Goal: Information Seeking & Learning: Learn about a topic

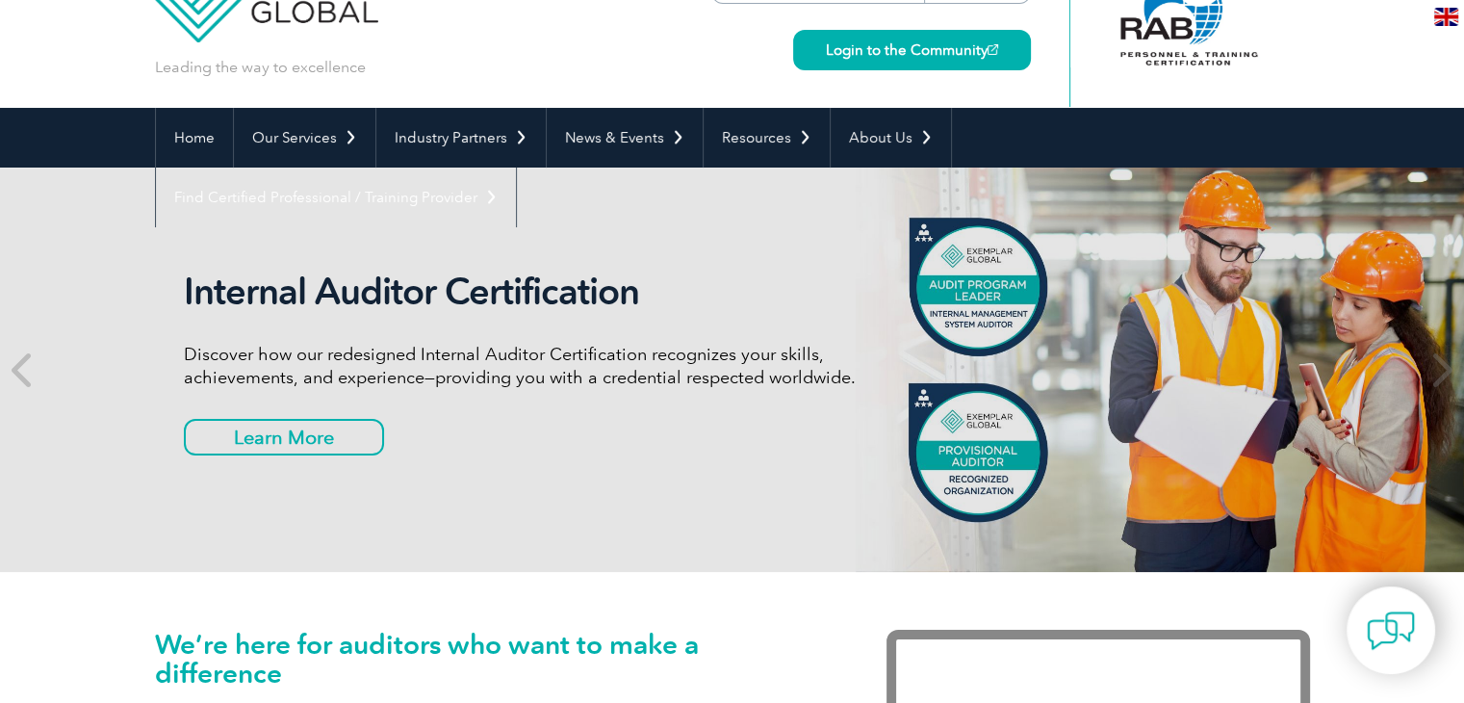
scroll to position [73, 0]
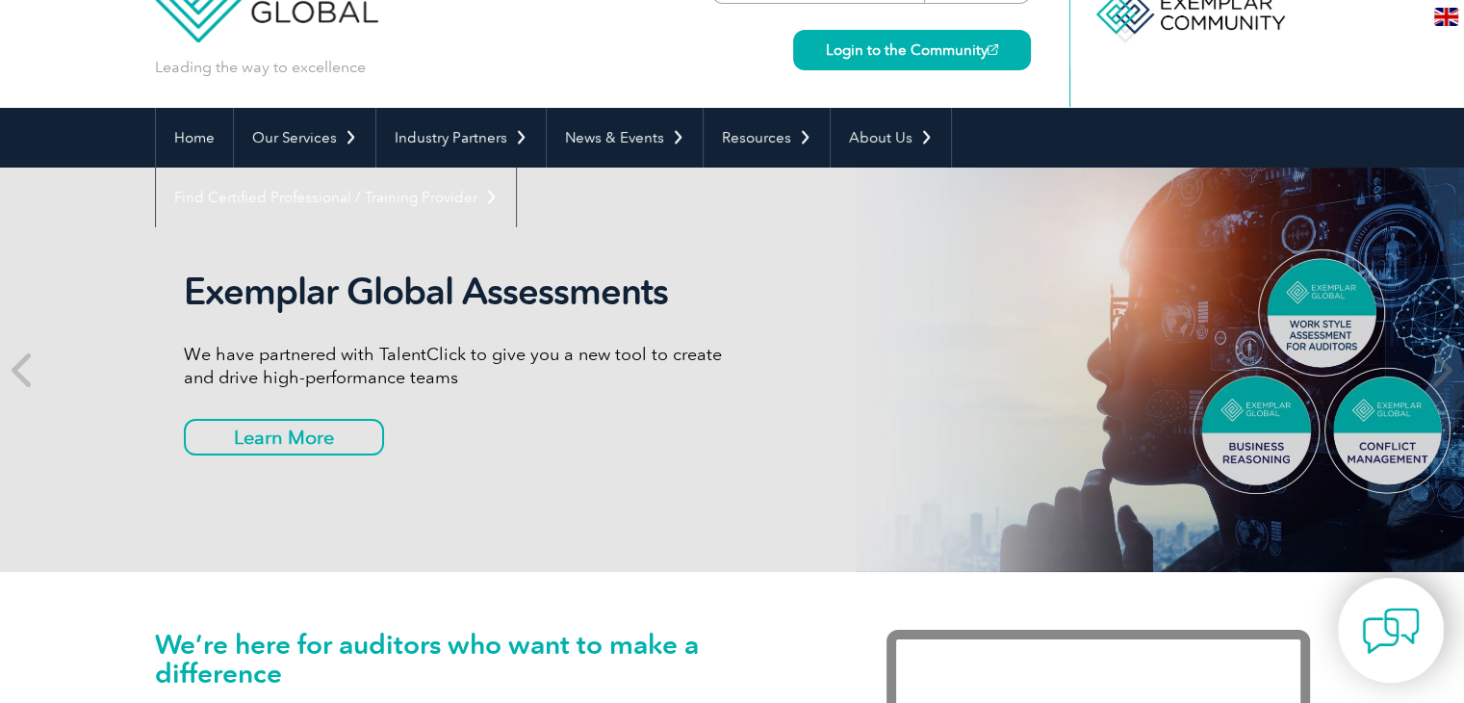
click at [1389, 606] on img at bounding box center [1391, 631] width 58 height 58
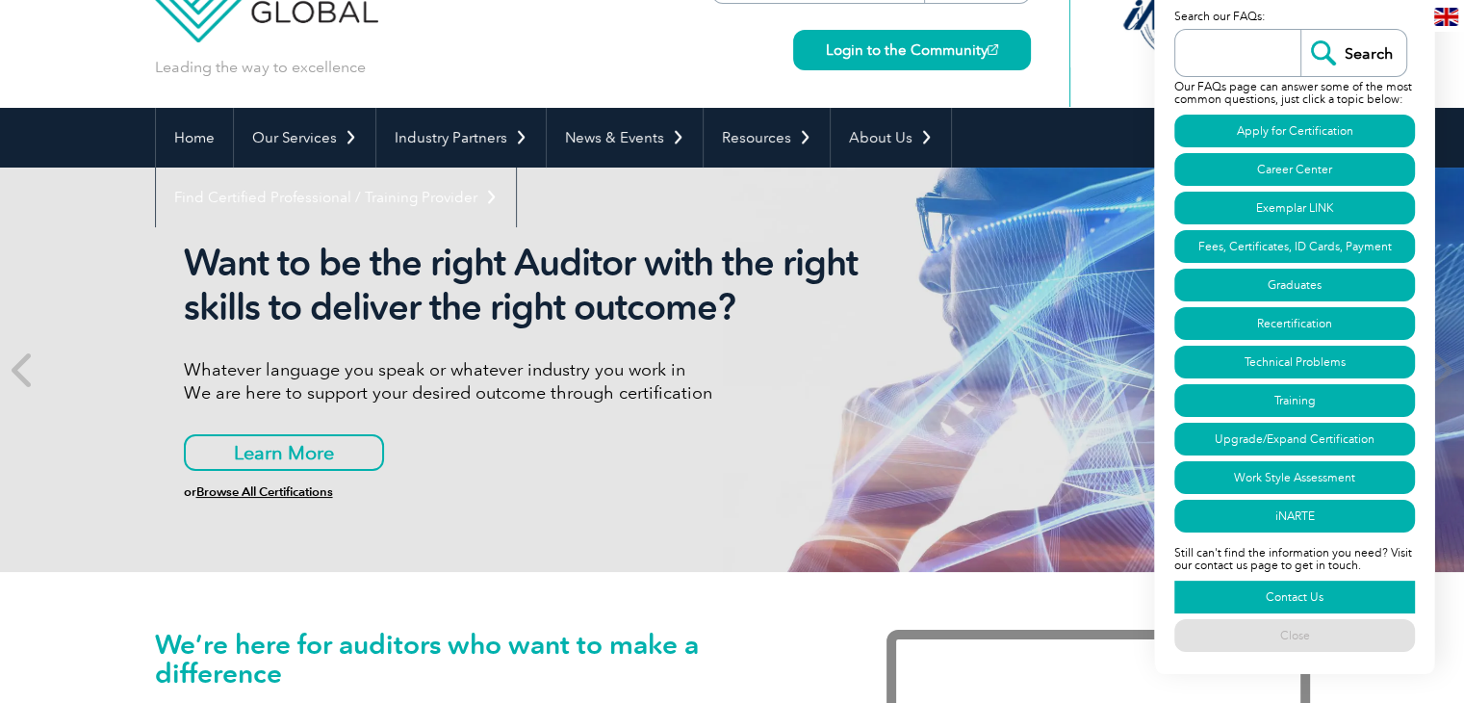
click at [1295, 596] on link "Contact Us" at bounding box center [1294, 596] width 241 height 33
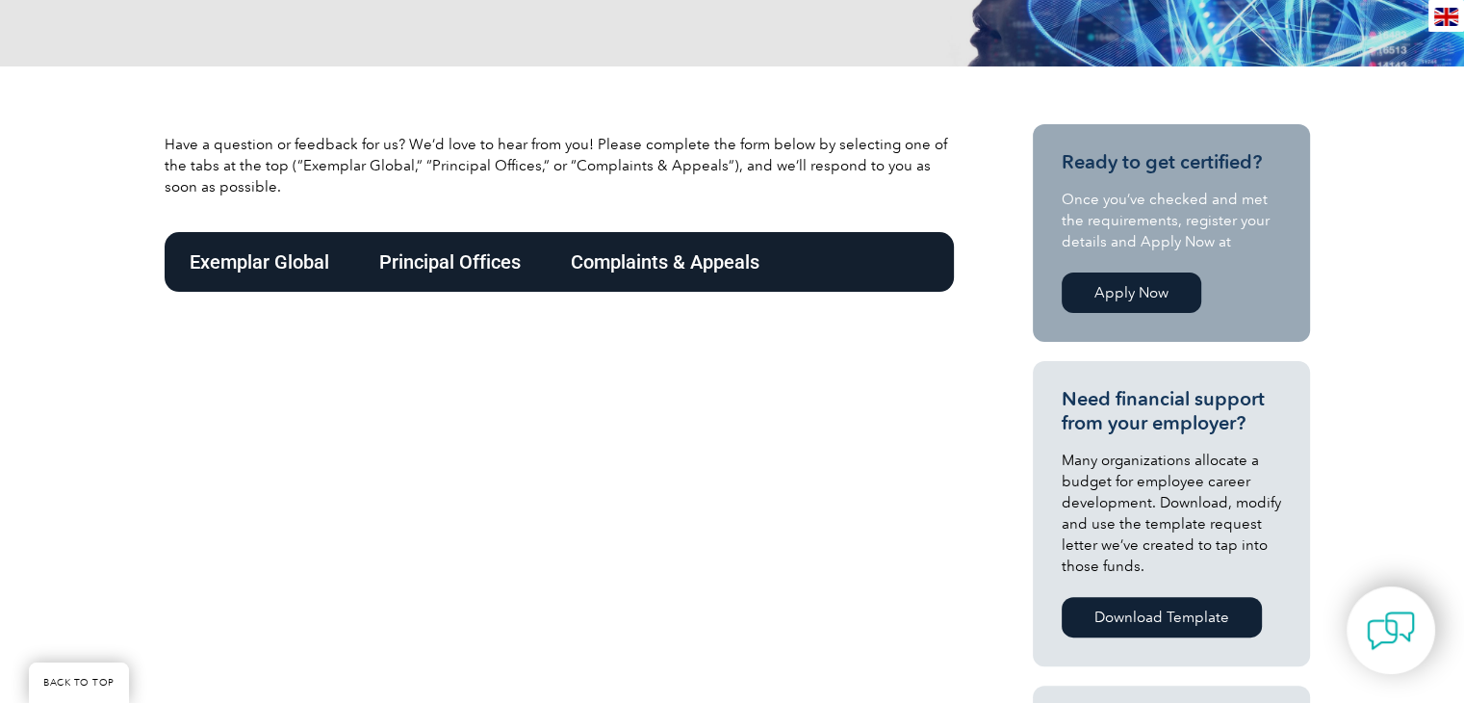
scroll to position [442, 0]
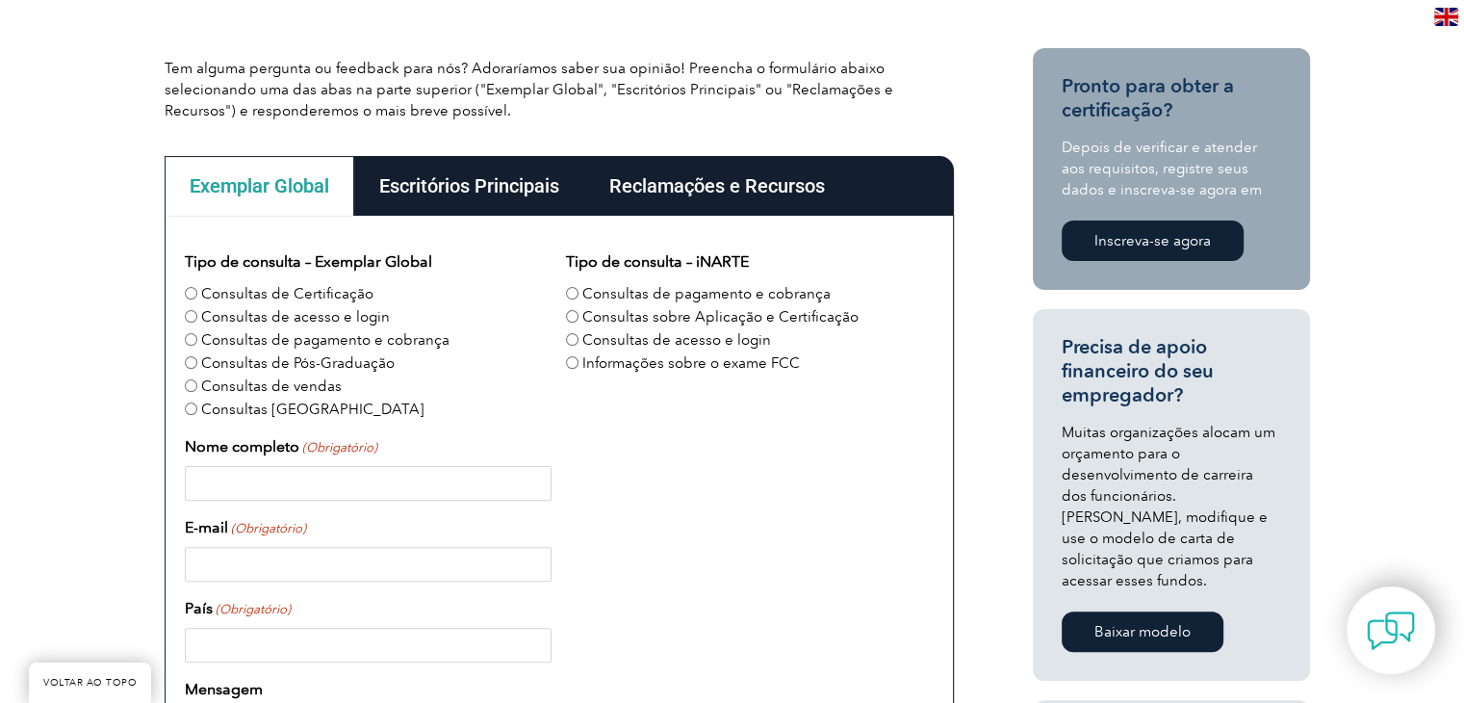
click at [1010, 332] on div "iNARTE Menu iNARTE Home Certifications FCC Licensing Exams Exams & Resources Tr…" at bounding box center [1137, 665] width 347 height 1234
click at [292, 286] on font "Consultas de Certificação" at bounding box center [287, 293] width 172 height 17
click at [197, 287] on input "Consultas de Certificação" at bounding box center [191, 293] width 13 height 13
radio input "true"
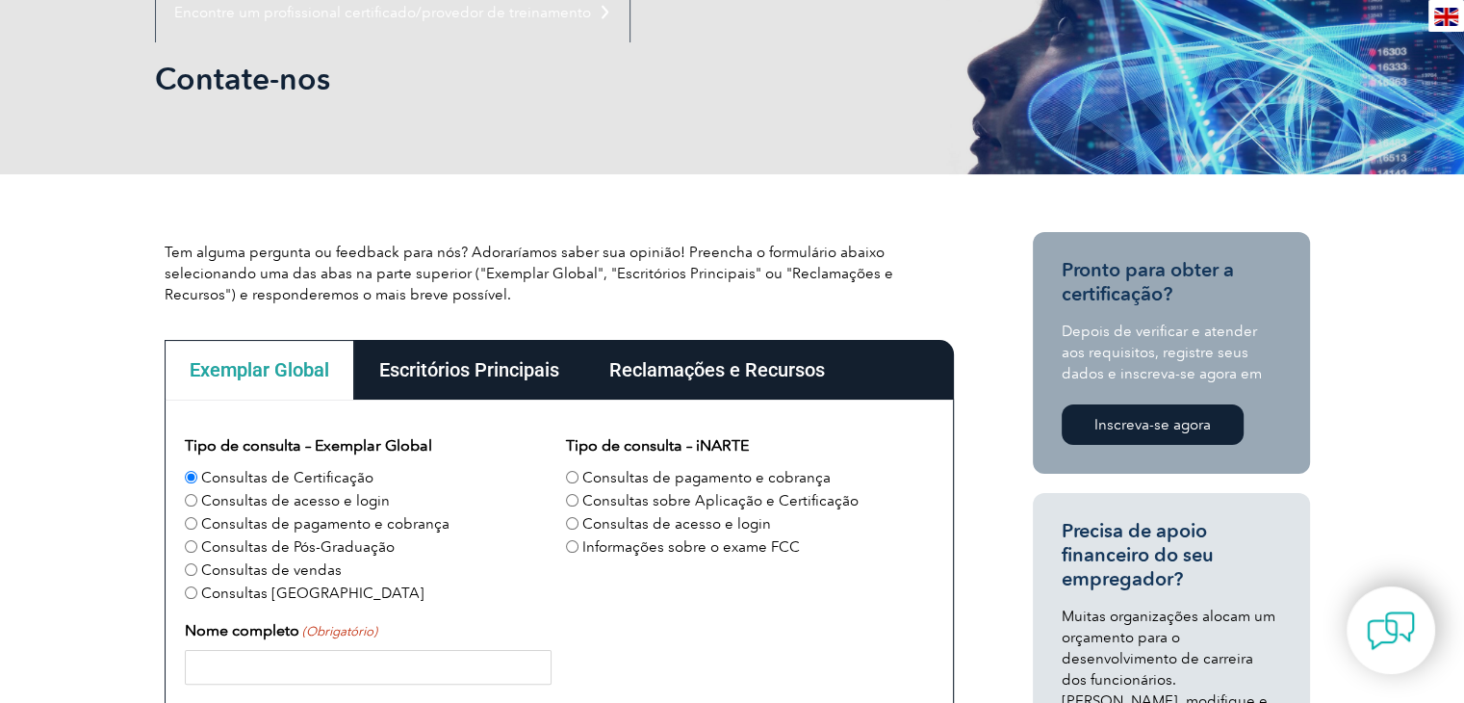
scroll to position [0, 0]
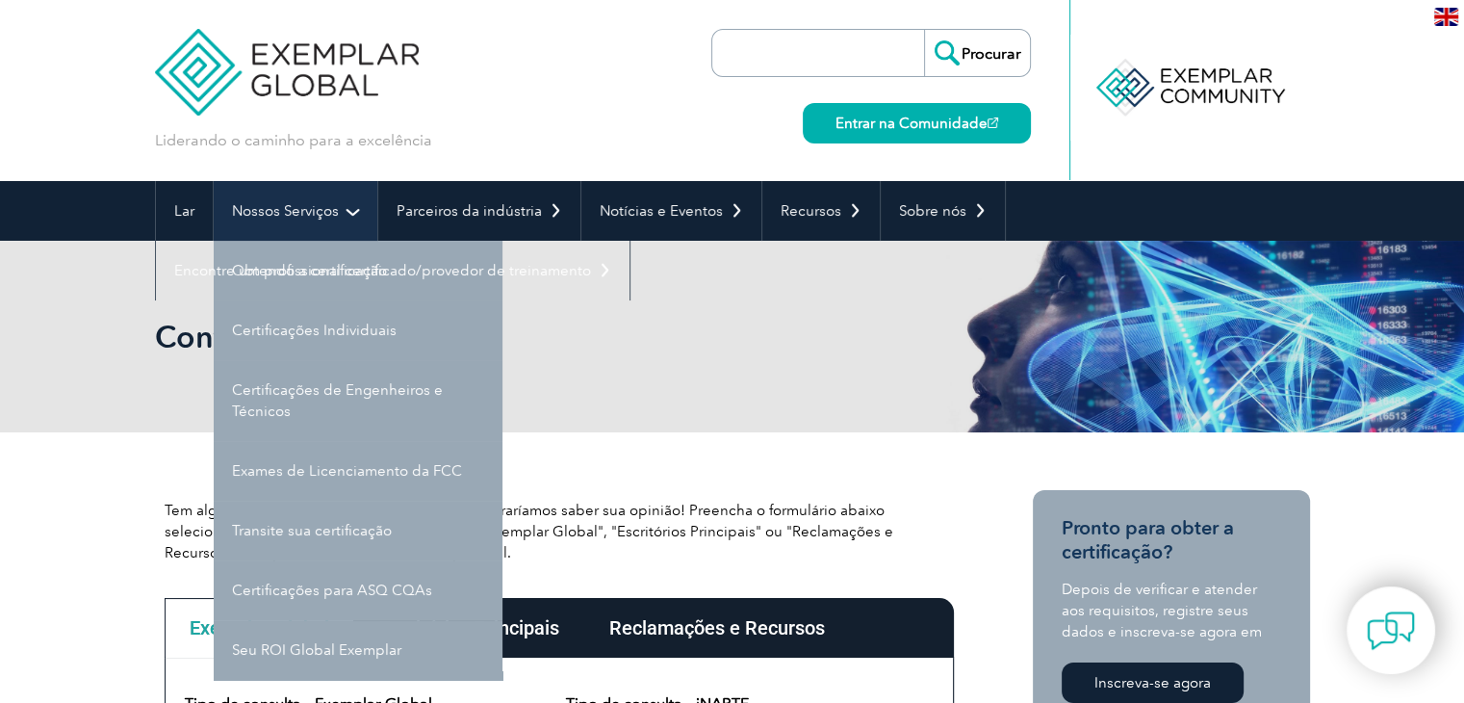
click at [350, 223] on link "Nossos Serviços" at bounding box center [296, 211] width 164 height 60
click at [348, 221] on link "Nossos Serviços" at bounding box center [296, 211] width 164 height 60
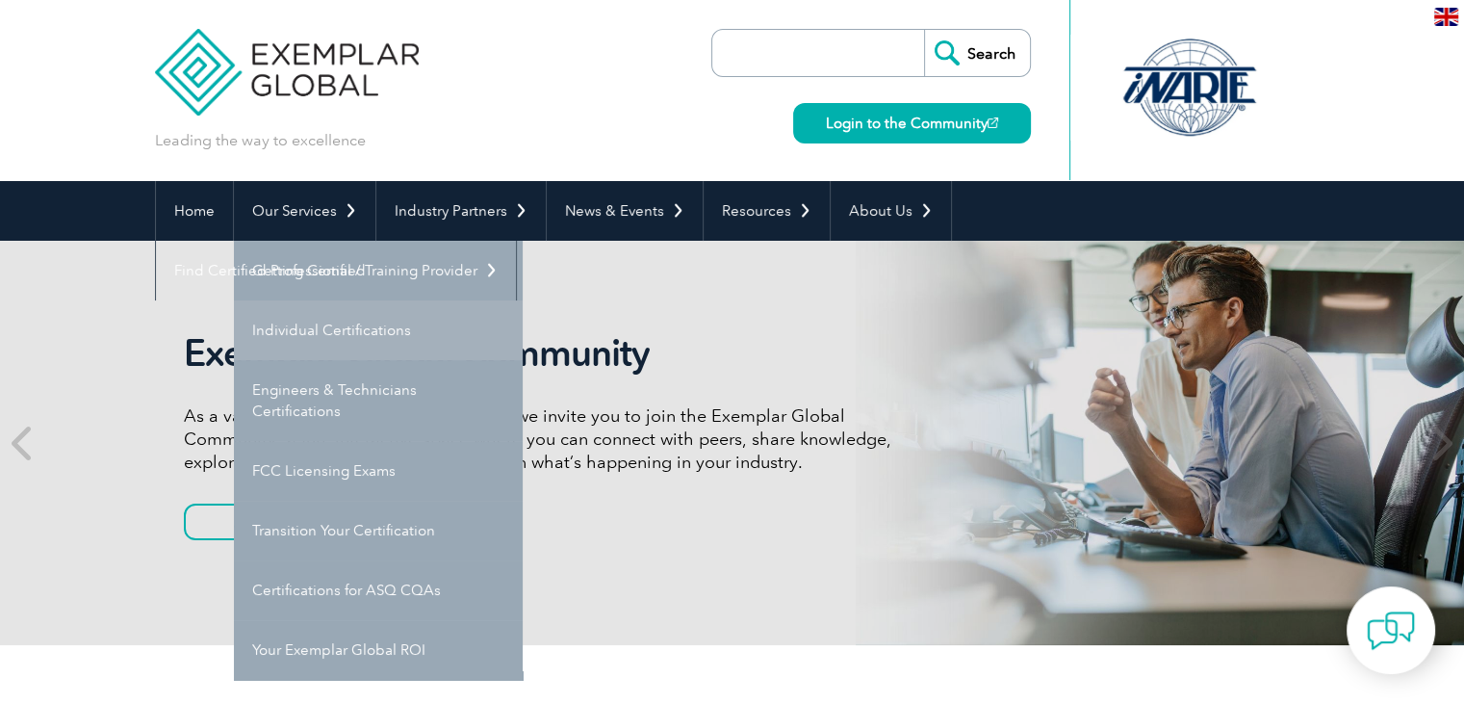
click at [354, 323] on link "Individual Certifications" at bounding box center [378, 330] width 289 height 60
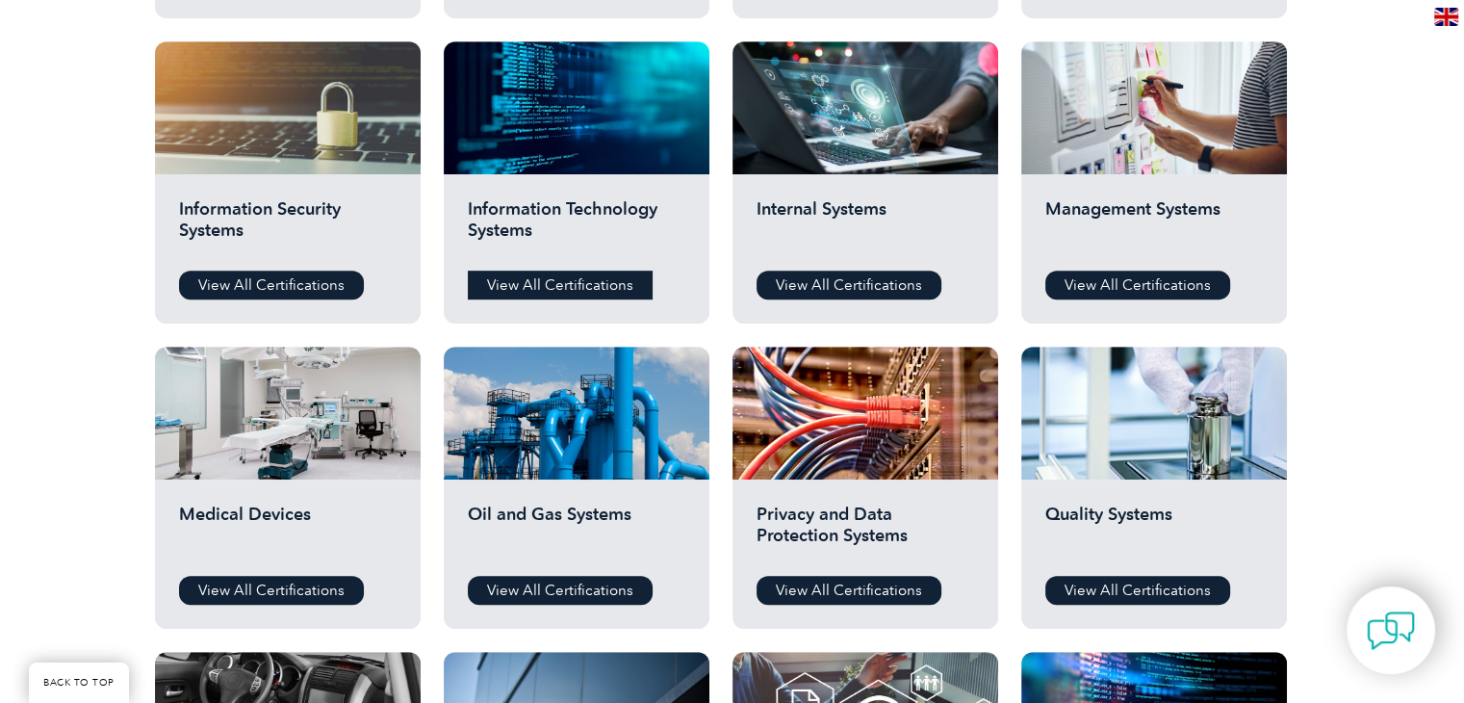
scroll to position [993, 0]
click at [294, 270] on link "View All Certifications" at bounding box center [271, 284] width 185 height 29
click at [510, 286] on link "View All Certifications" at bounding box center [560, 284] width 185 height 29
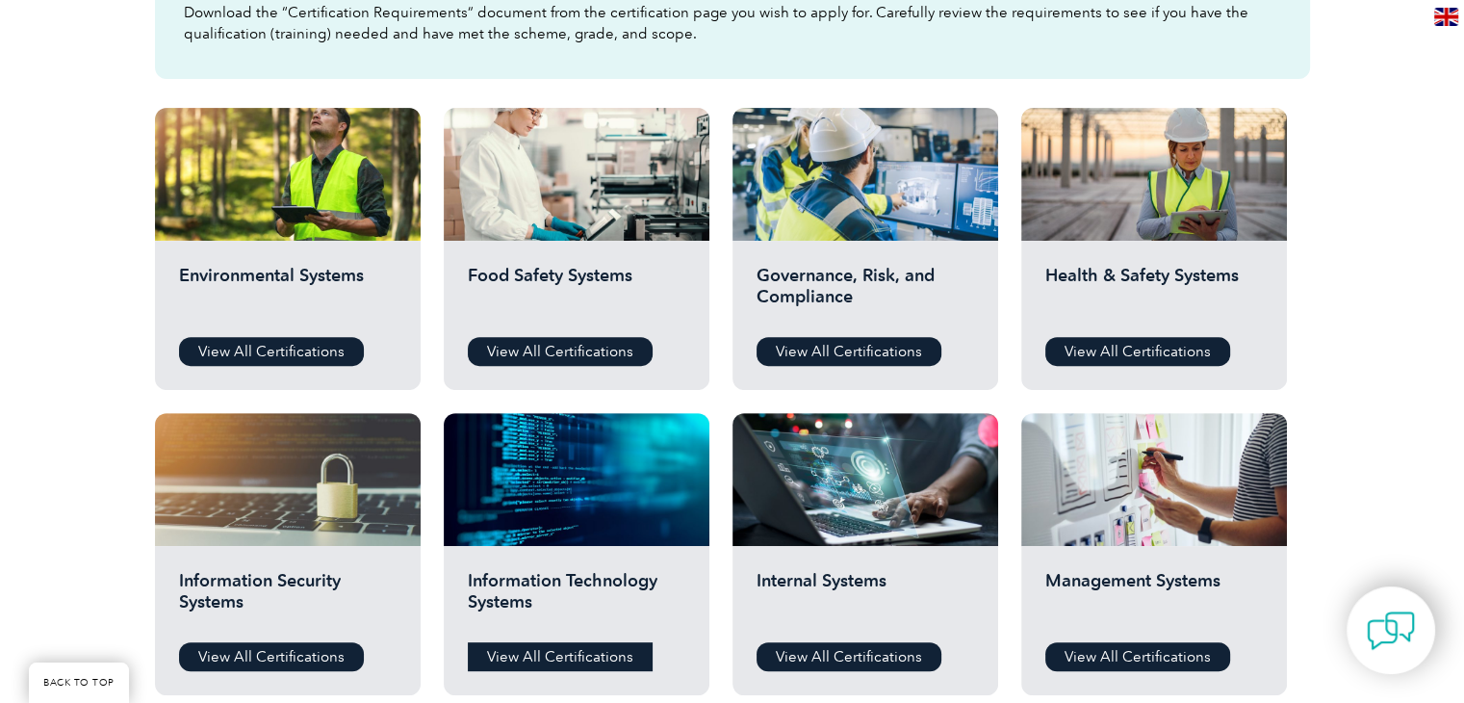
scroll to position [620, 0]
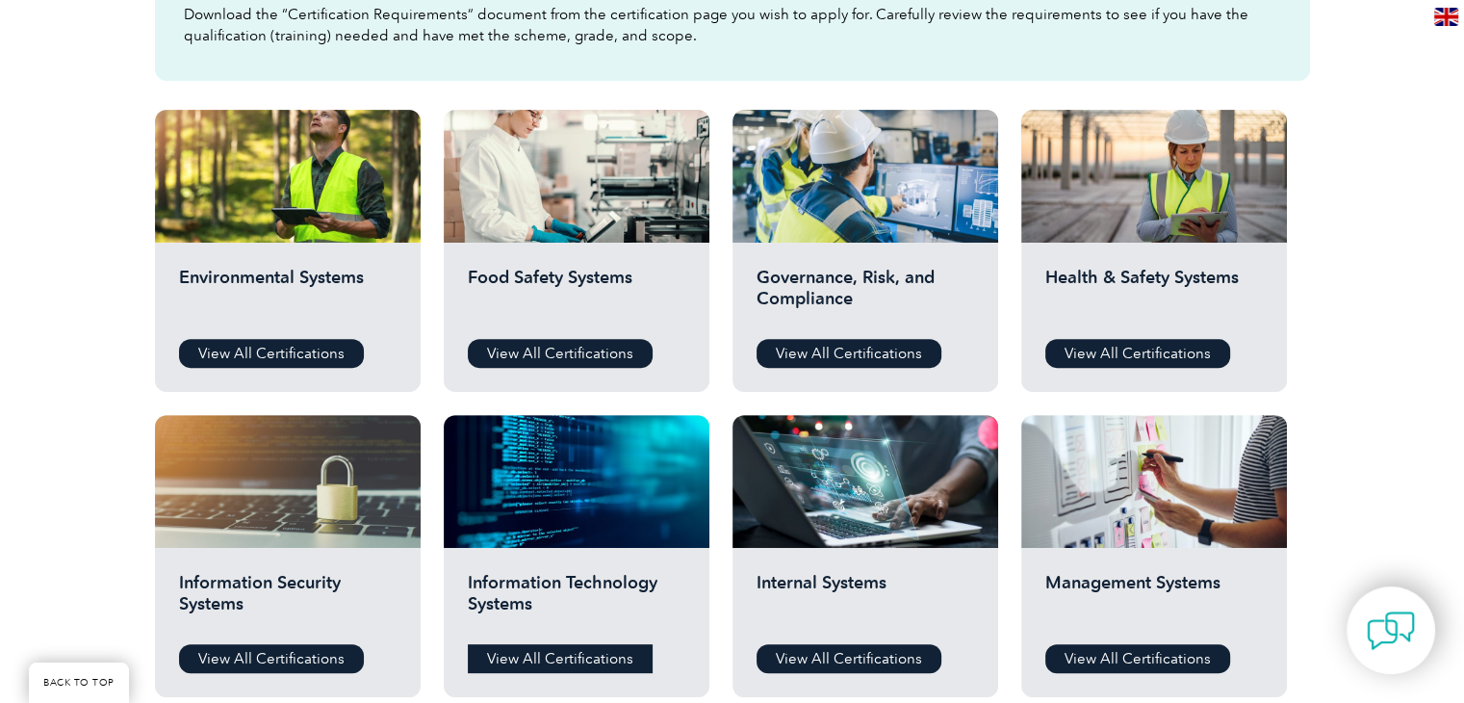
click at [510, 286] on h2 "Food Safety Systems" at bounding box center [577, 296] width 218 height 58
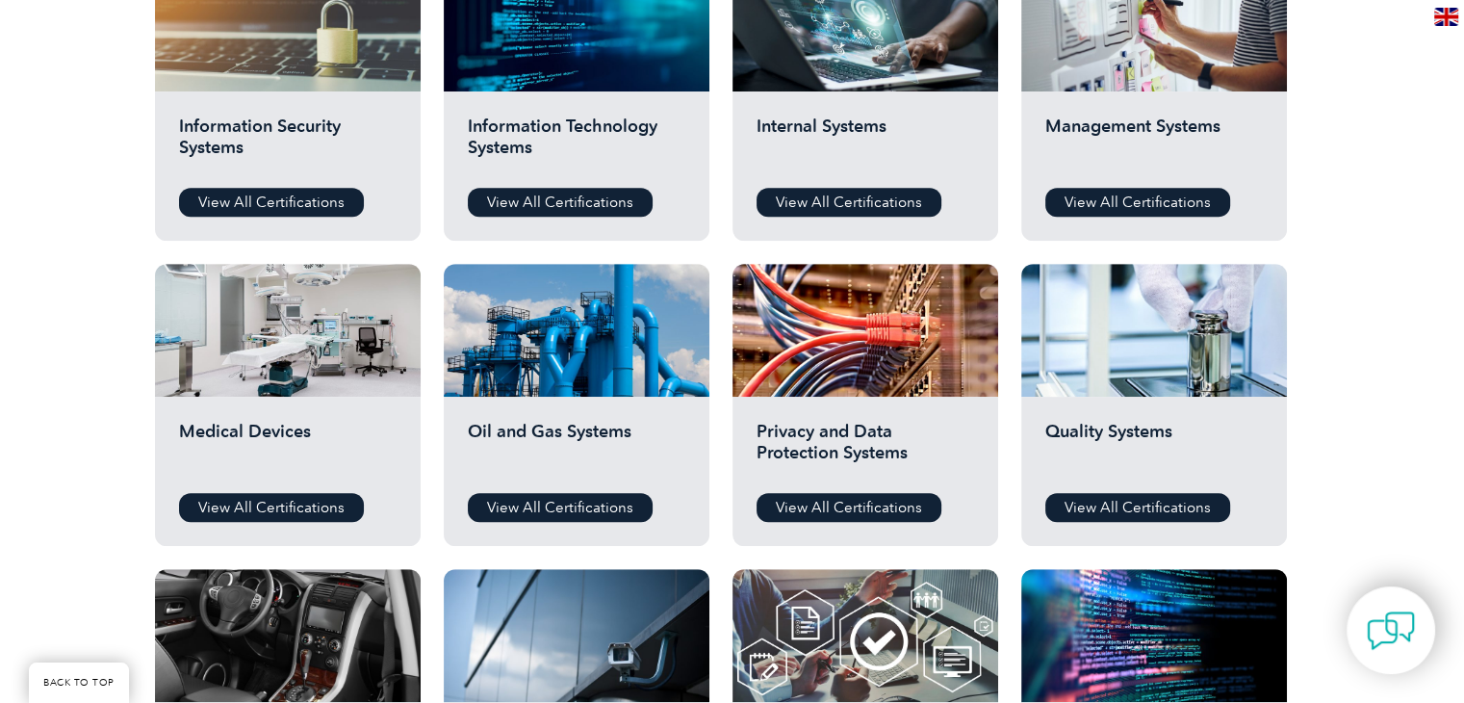
scroll to position [1061, 0]
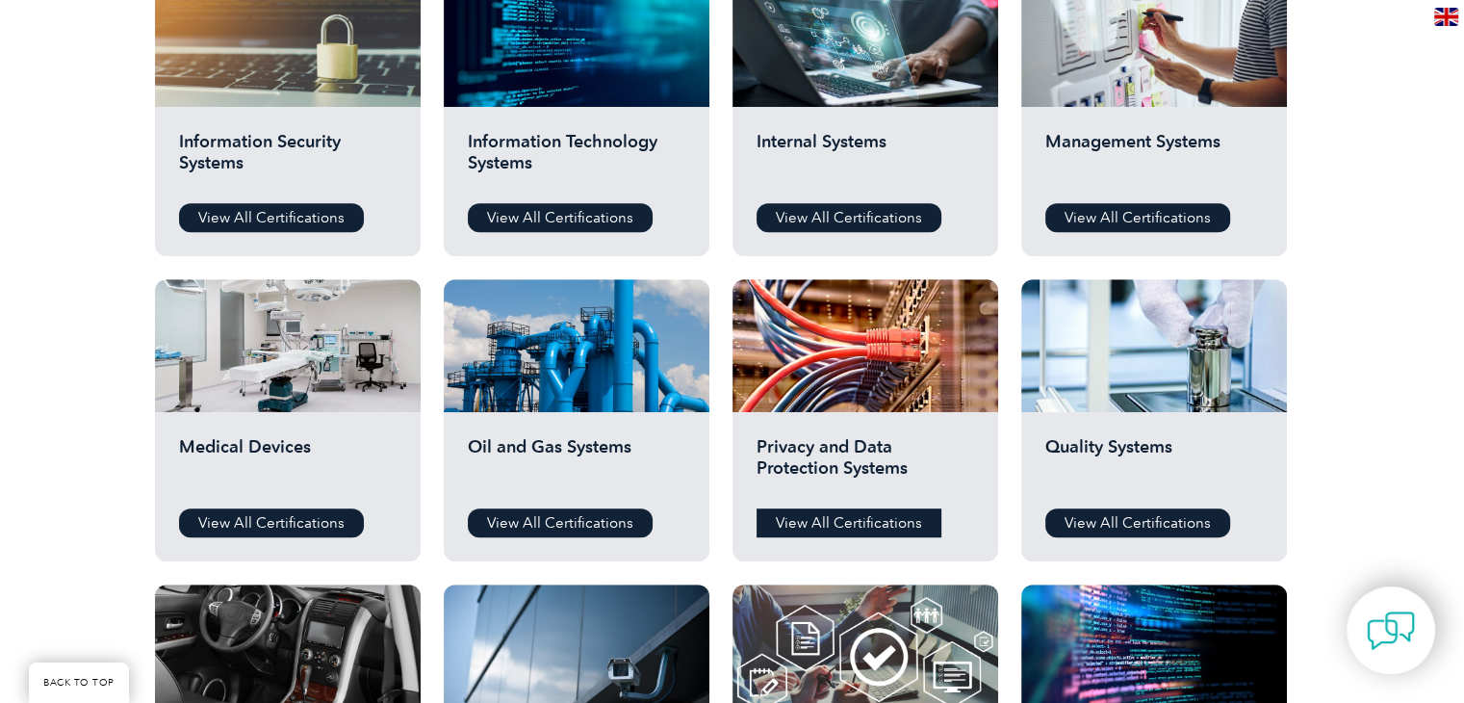
click at [883, 520] on link "View All Certifications" at bounding box center [849, 522] width 185 height 29
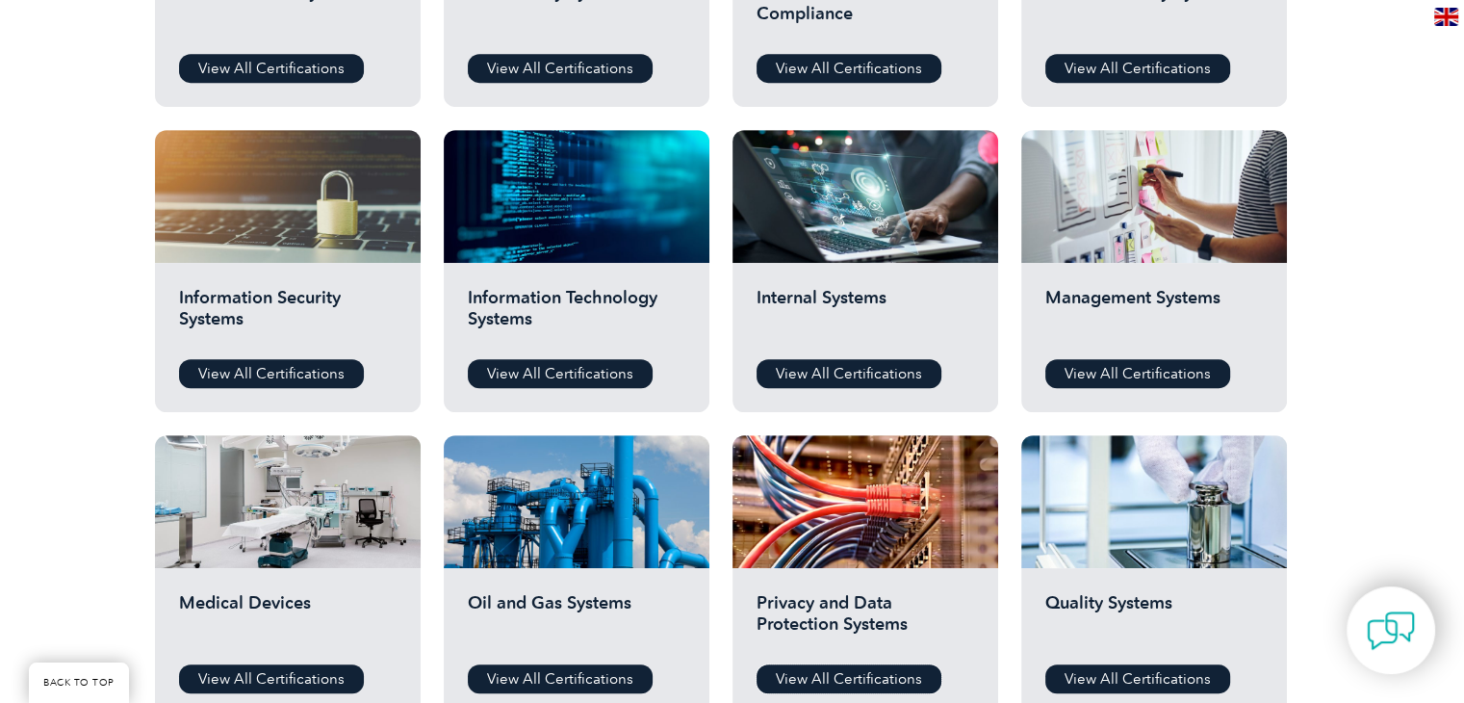
scroll to position [905, 0]
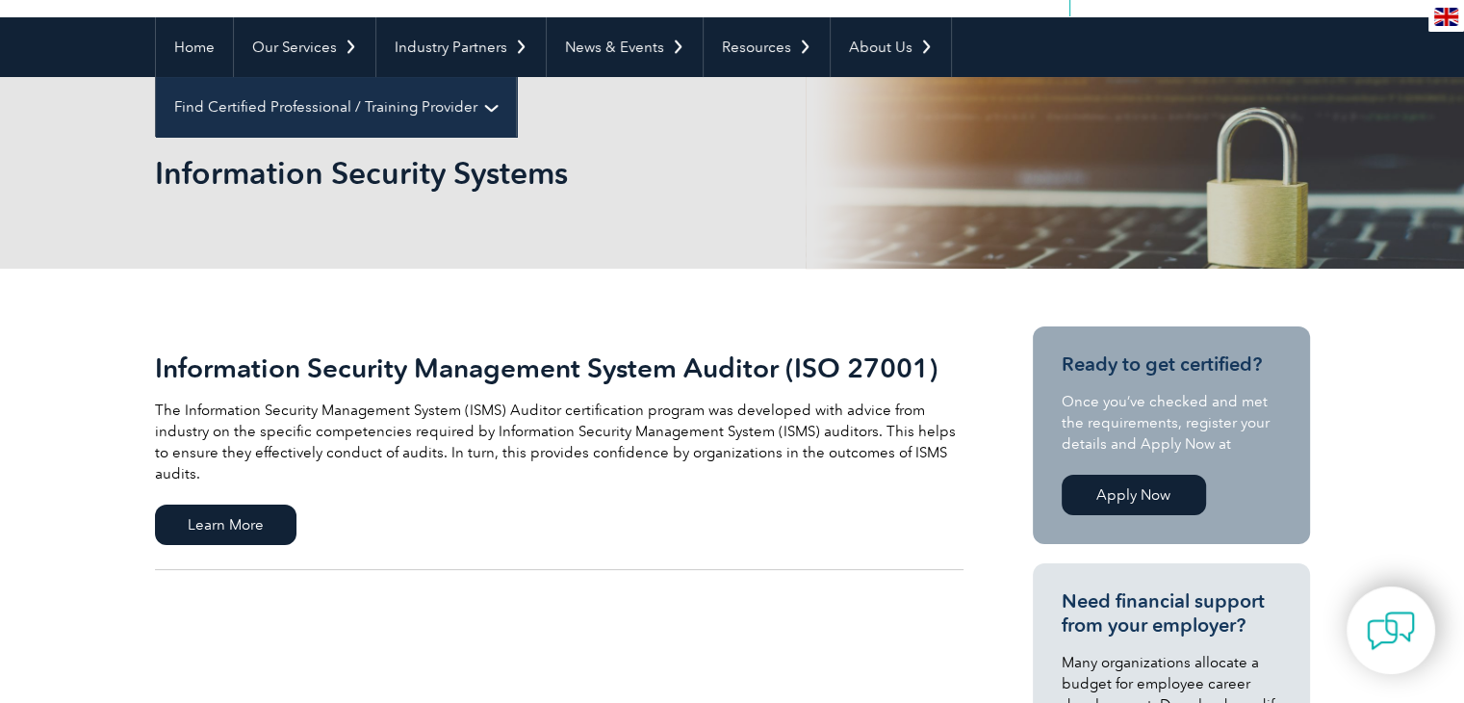
scroll to position [115, 0]
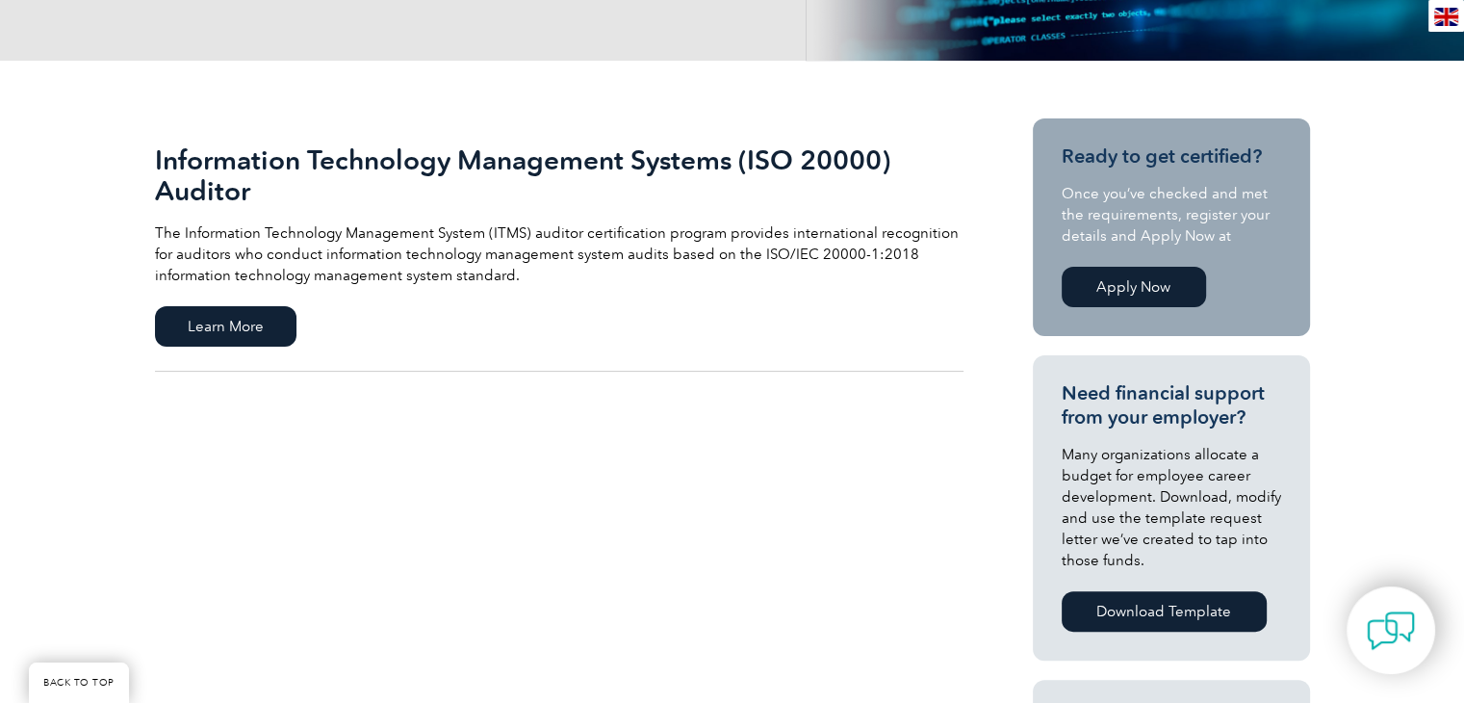
scroll to position [373, 0]
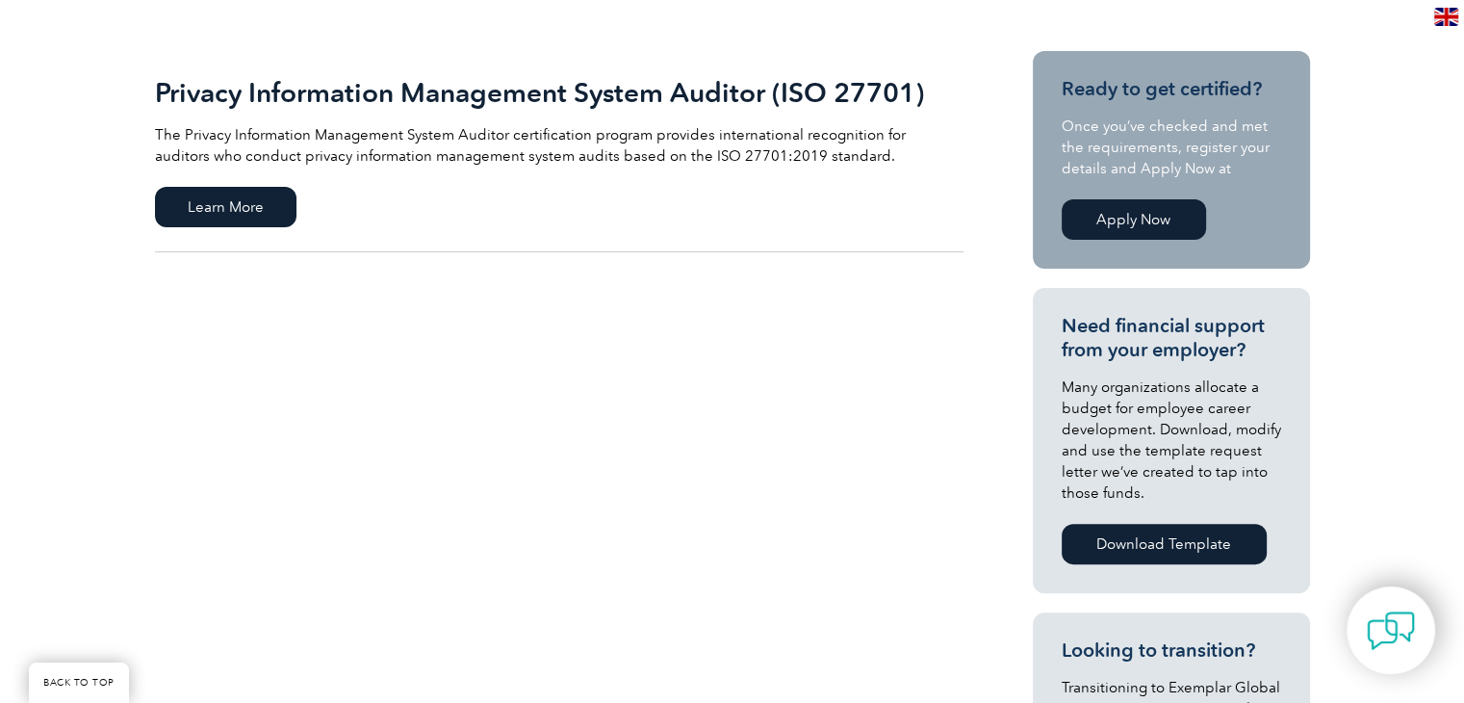
scroll to position [439, 0]
